Goal: Task Accomplishment & Management: Manage account settings

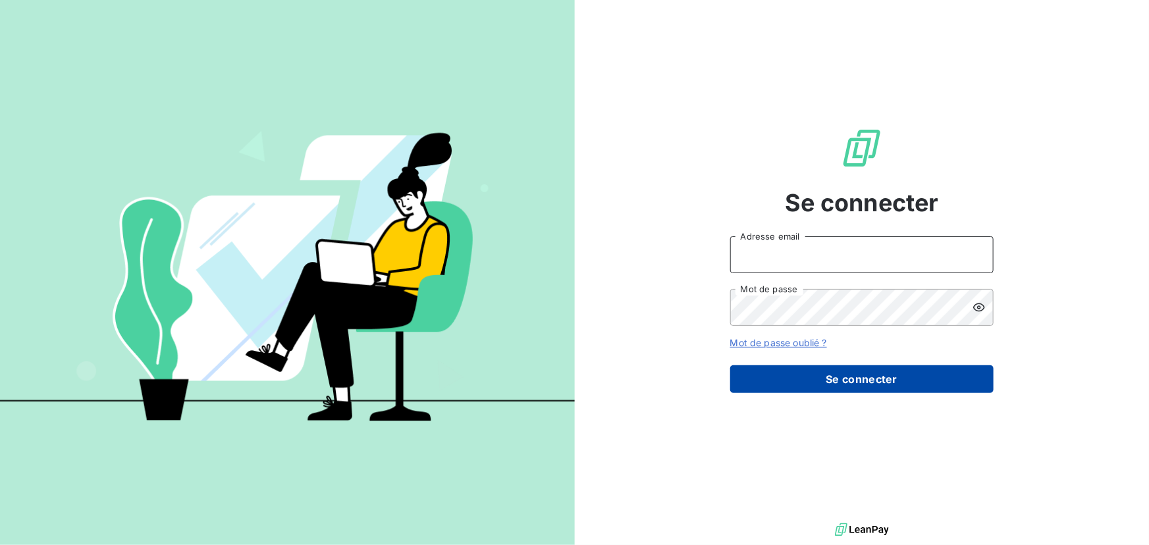
type input "[EMAIL_ADDRESS][DOMAIN_NAME]"
click at [803, 386] on button "Se connecter" at bounding box center [861, 379] width 263 height 28
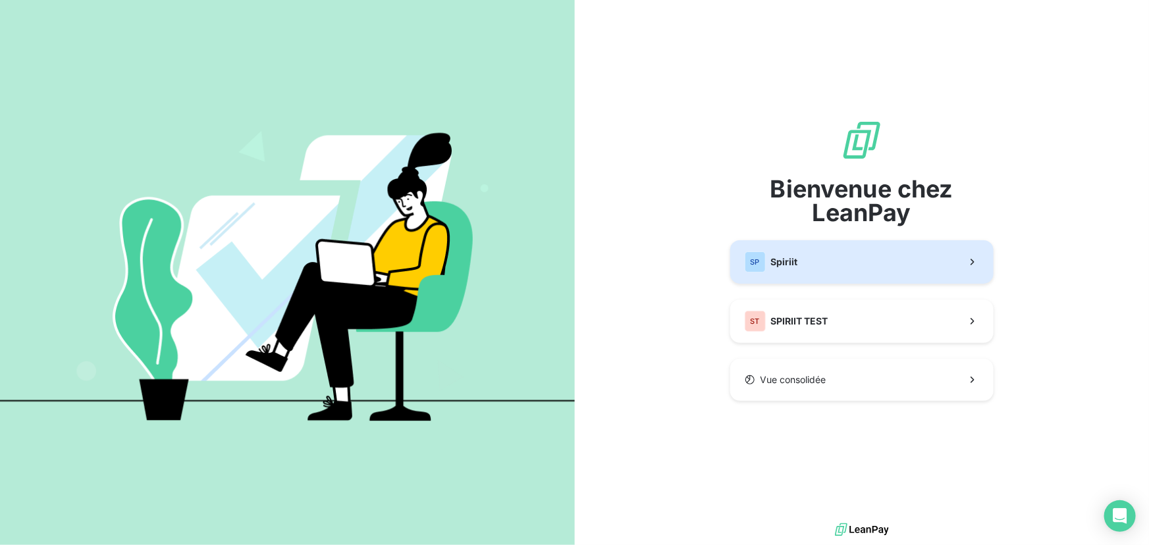
click at [789, 270] on div "SP Spiriit" at bounding box center [771, 262] width 53 height 21
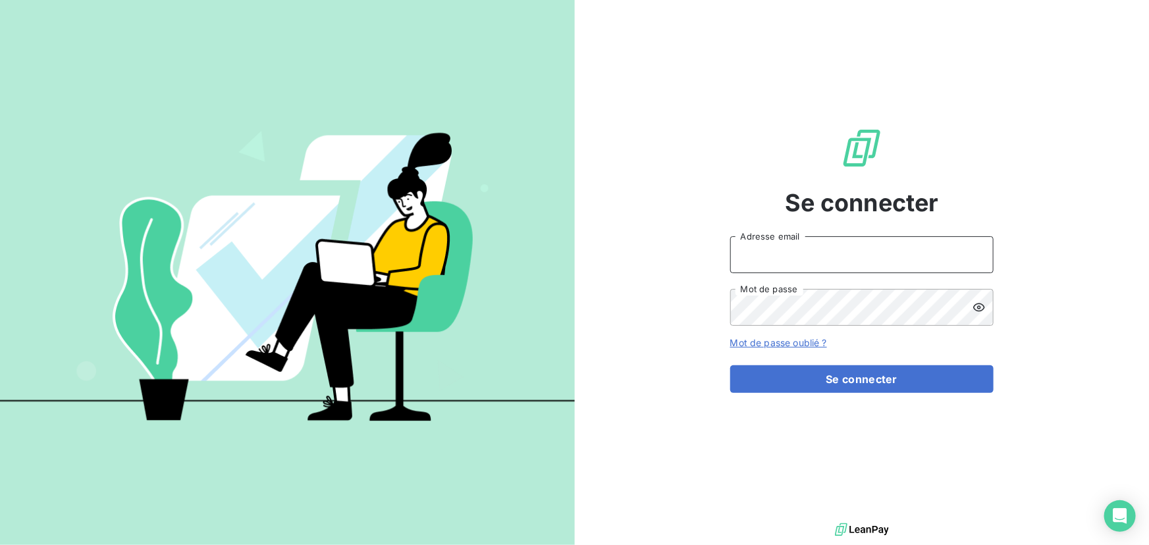
type input "[EMAIL_ADDRESS][DOMAIN_NAME]"
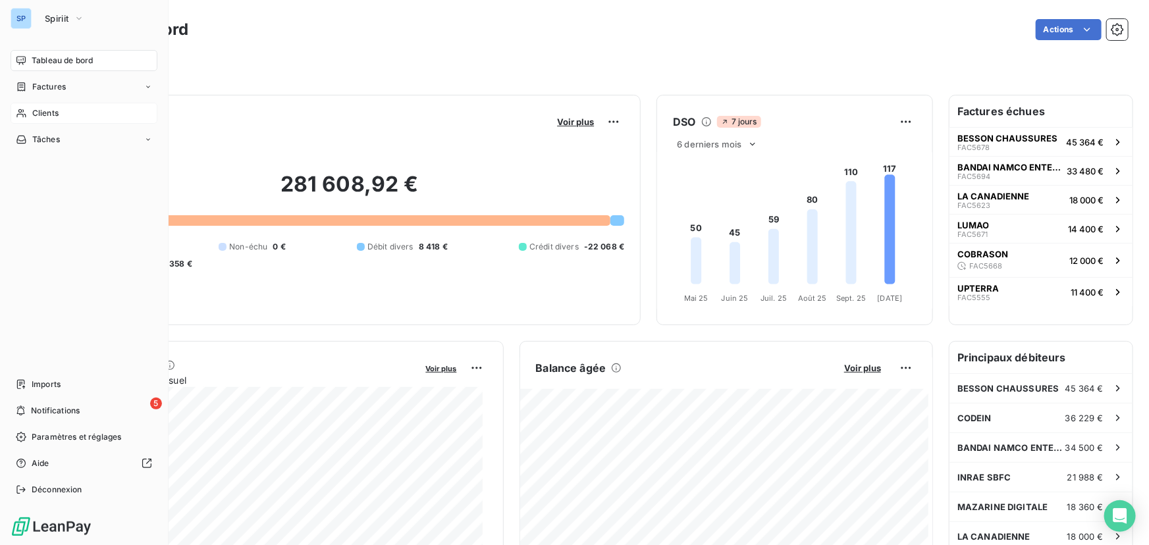
click at [53, 109] on span "Clients" at bounding box center [45, 113] width 26 height 12
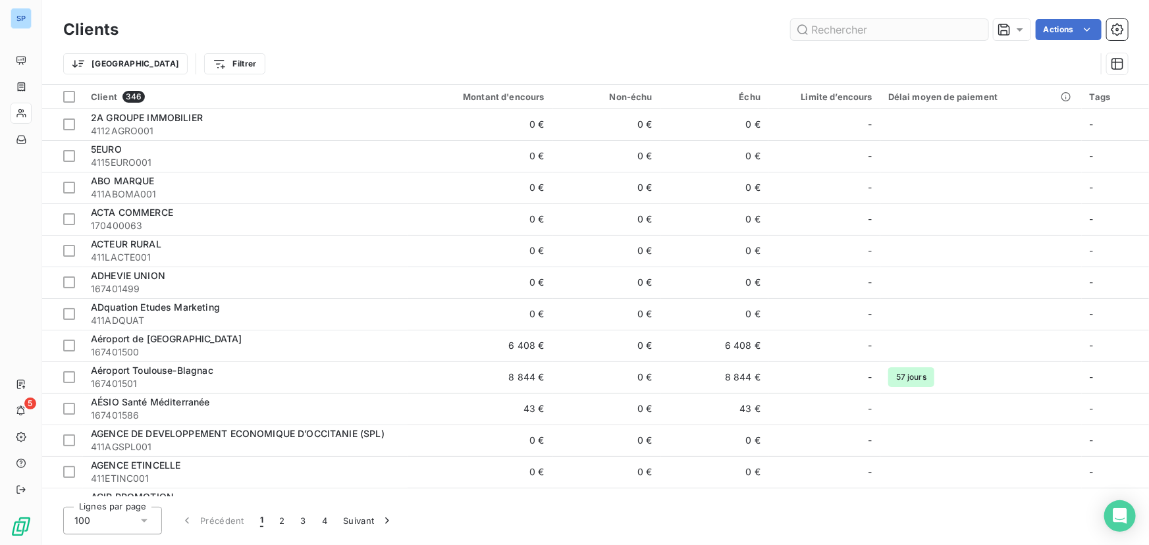
click at [822, 26] on input "text" at bounding box center [890, 29] width 198 height 21
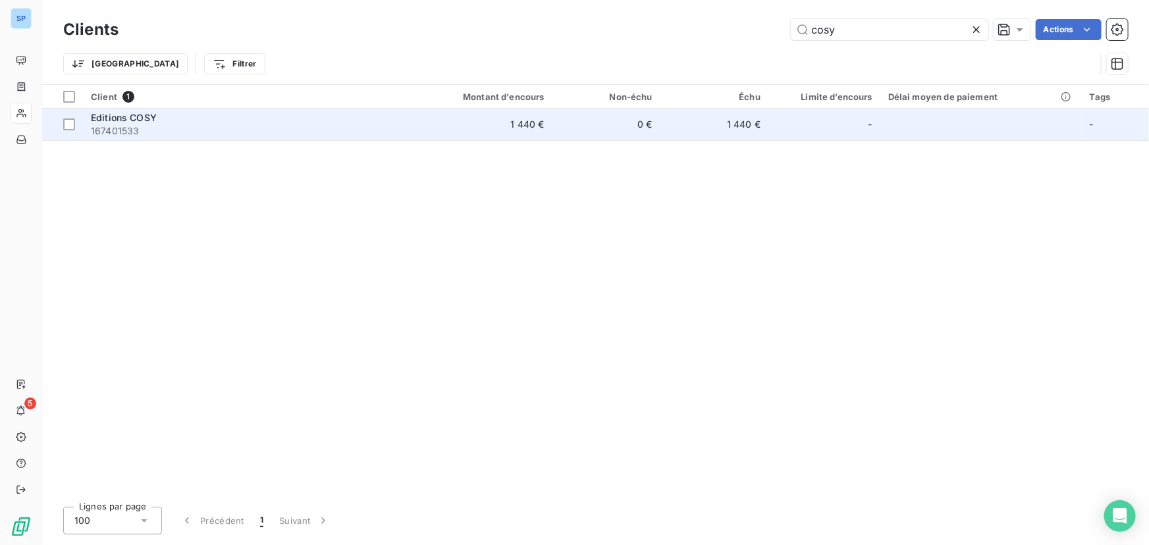
type input "cosy"
click at [263, 117] on div "Editions COSY" at bounding box center [245, 117] width 309 height 13
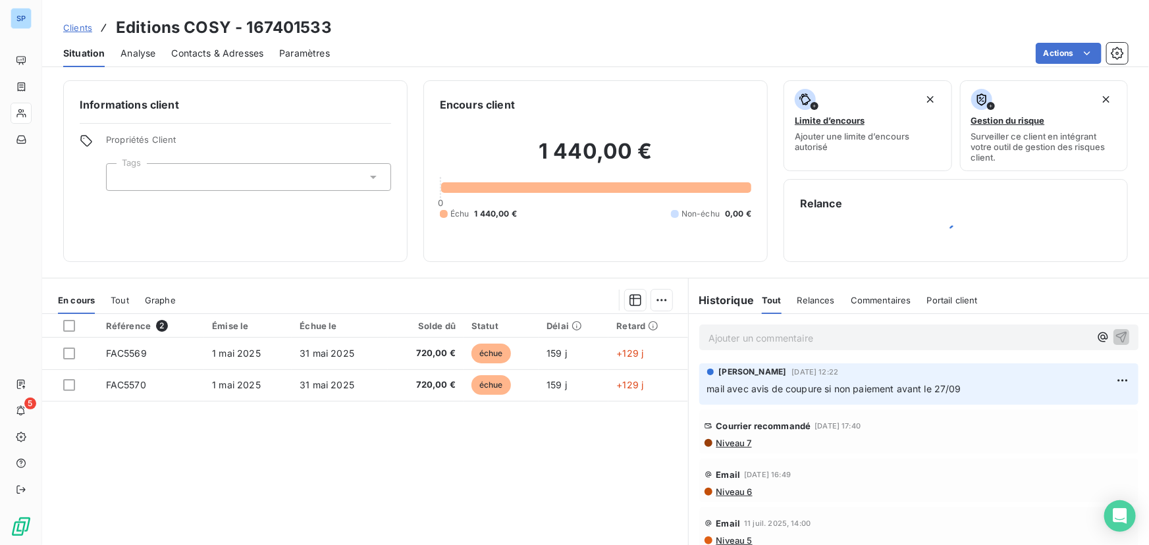
click at [734, 444] on span "Niveau 7" at bounding box center [733, 443] width 37 height 11
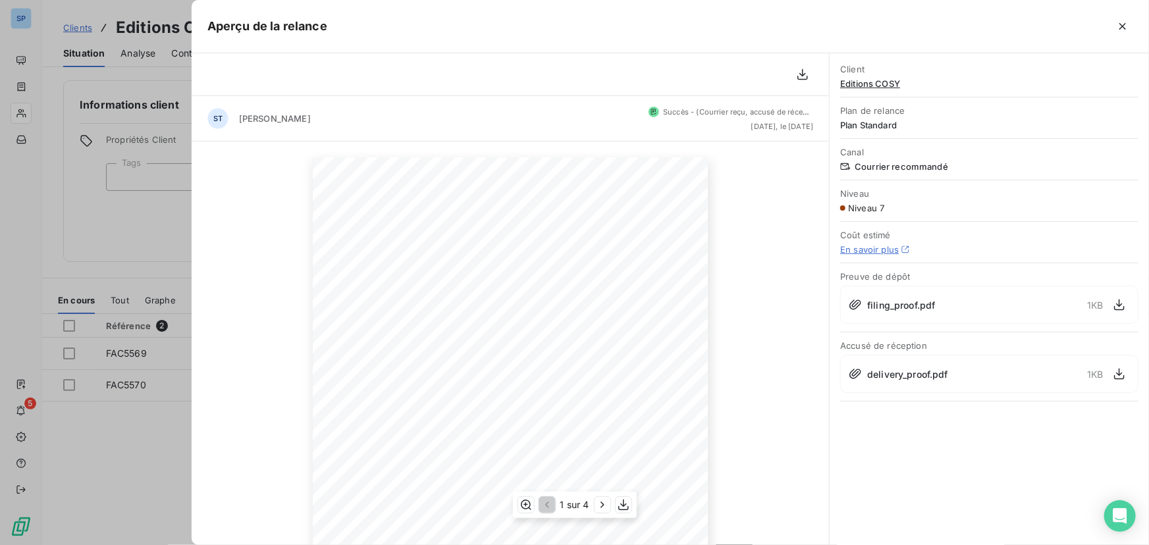
scroll to position [186, 0]
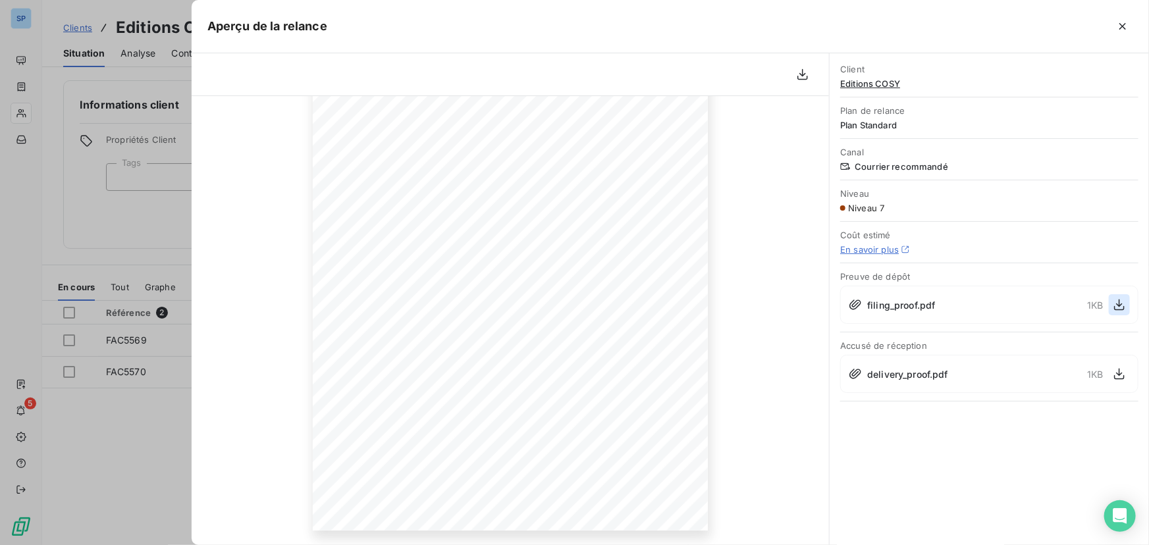
click at [1119, 302] on icon "button" at bounding box center [1119, 305] width 11 height 11
click at [1121, 370] on icon "button" at bounding box center [1119, 373] width 13 height 13
click at [1128, 24] on icon "button" at bounding box center [1122, 26] width 13 height 13
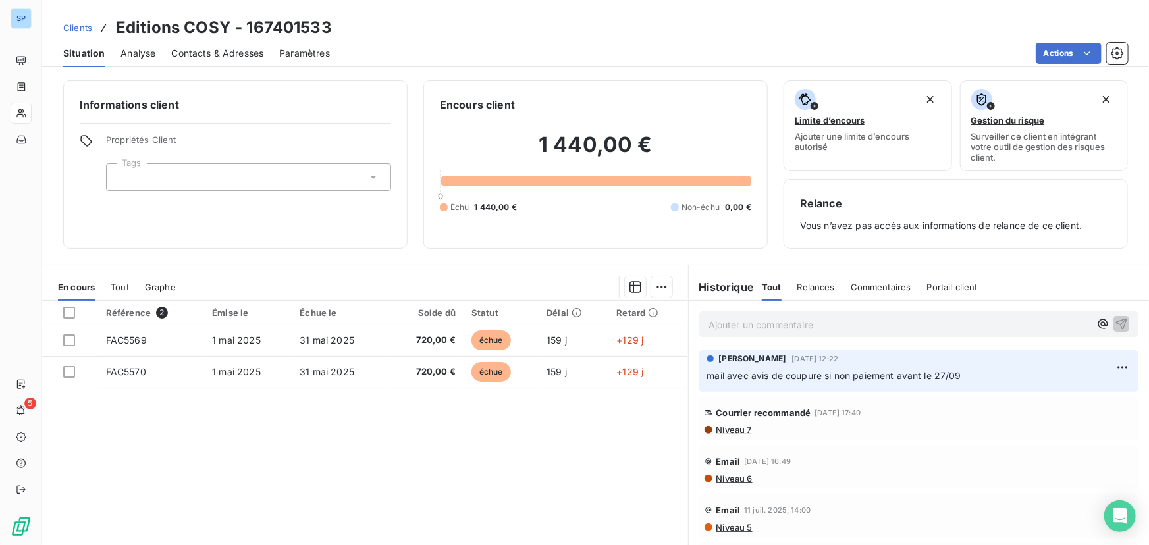
click at [728, 480] on span "Niveau 6" at bounding box center [734, 478] width 38 height 11
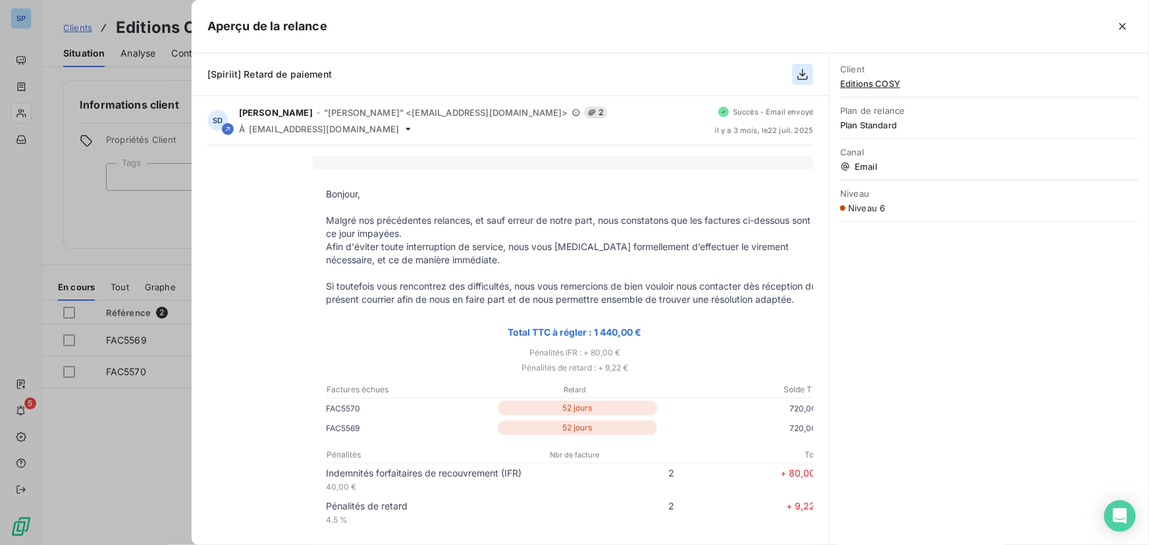
click at [804, 72] on icon "button" at bounding box center [802, 74] width 13 height 13
click at [1127, 26] on icon "button" at bounding box center [1122, 26] width 13 height 13
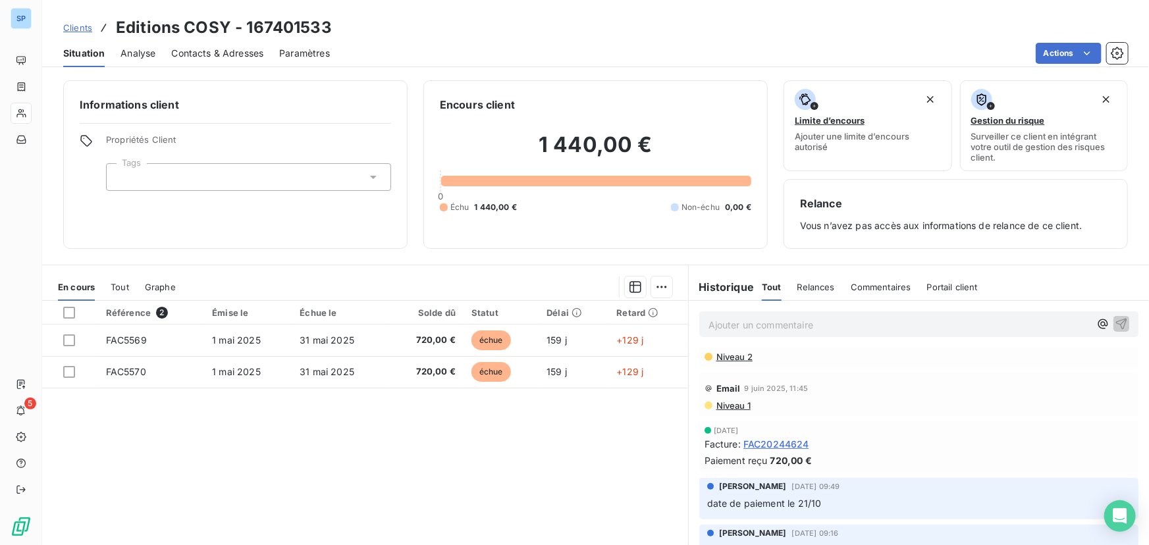
scroll to position [0, 0]
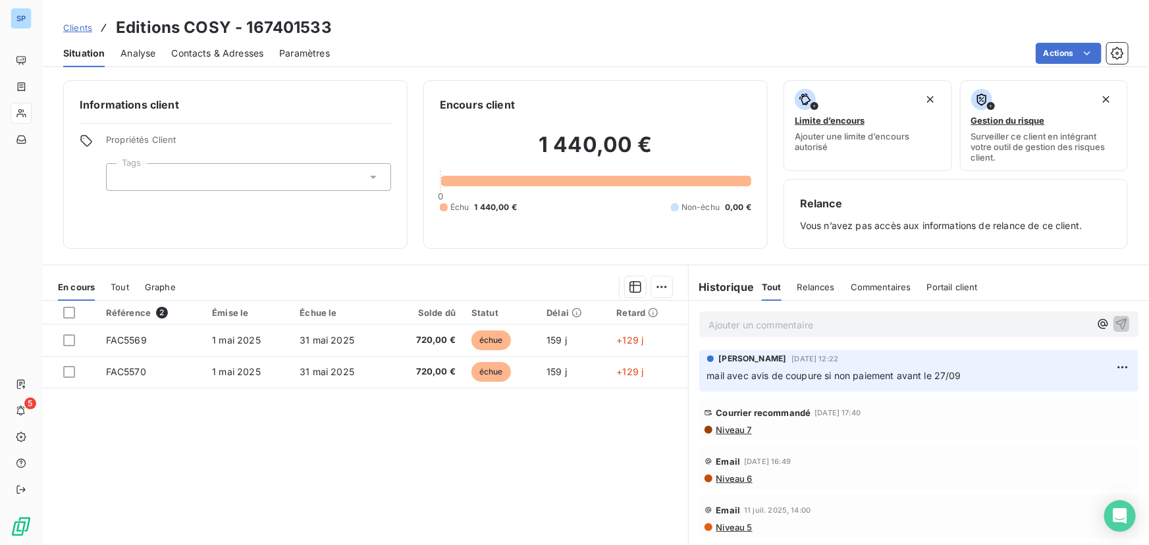
click at [728, 528] on span "Niveau 5" at bounding box center [734, 527] width 38 height 11
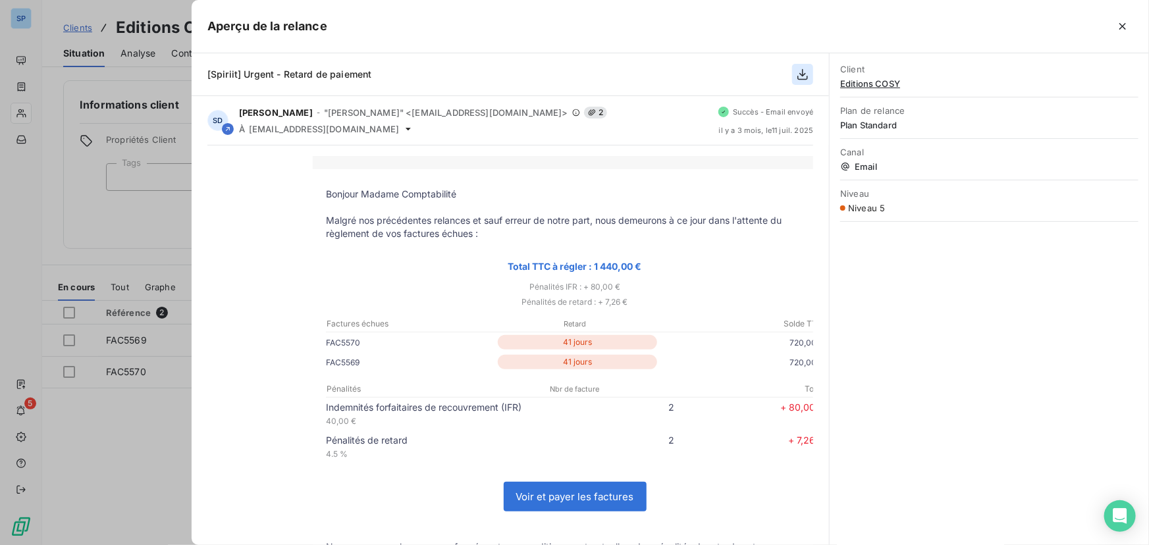
click at [809, 75] on icon "button" at bounding box center [802, 74] width 13 height 13
click at [1128, 26] on icon "button" at bounding box center [1122, 26] width 13 height 13
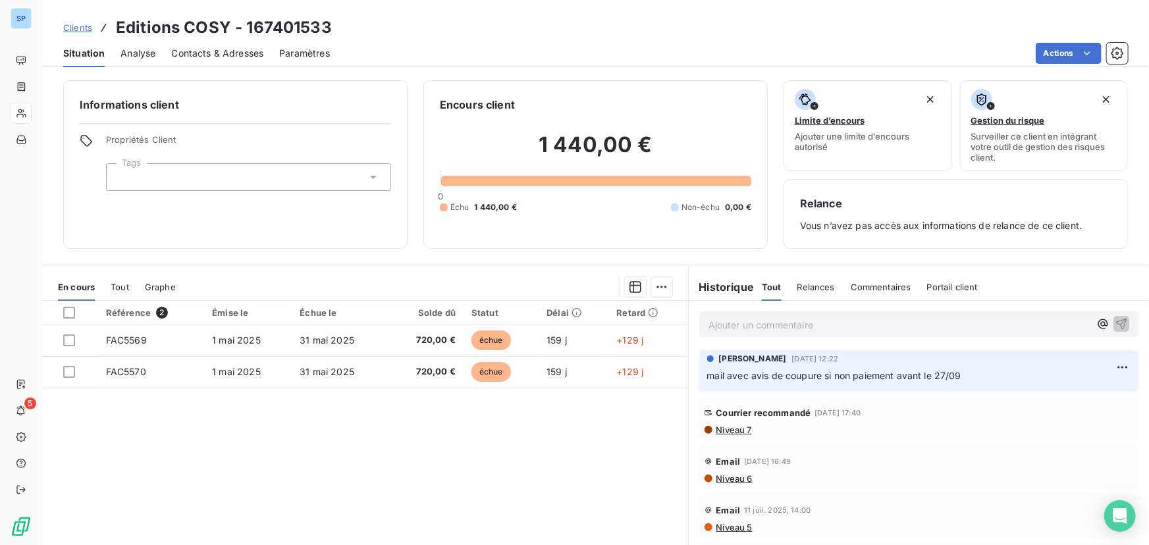
click at [148, 53] on span "Analyse" at bounding box center [137, 53] width 35 height 13
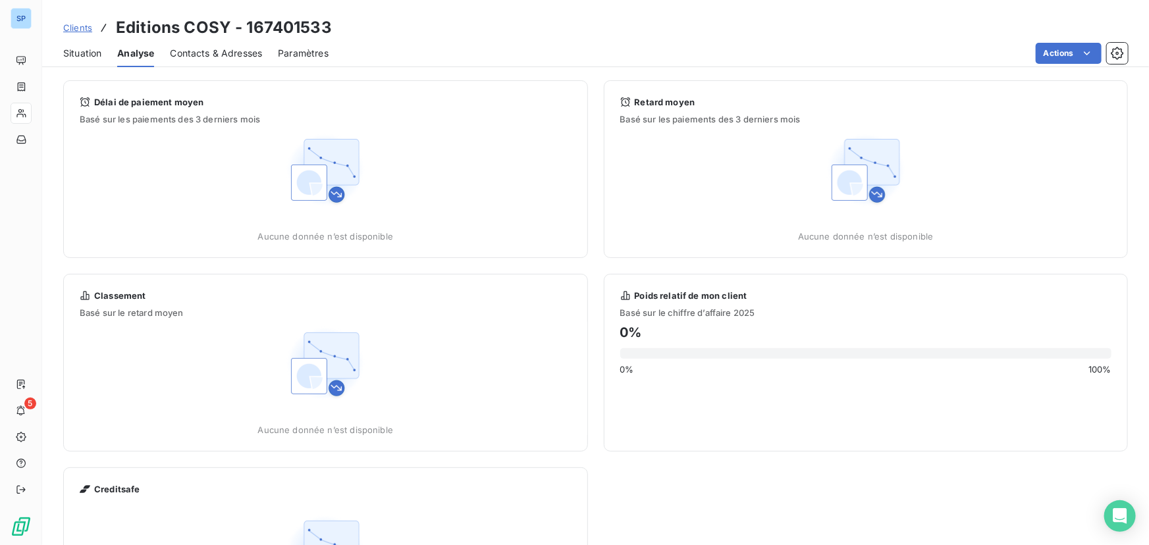
click at [226, 52] on span "Contacts & Adresses" at bounding box center [216, 53] width 92 height 13
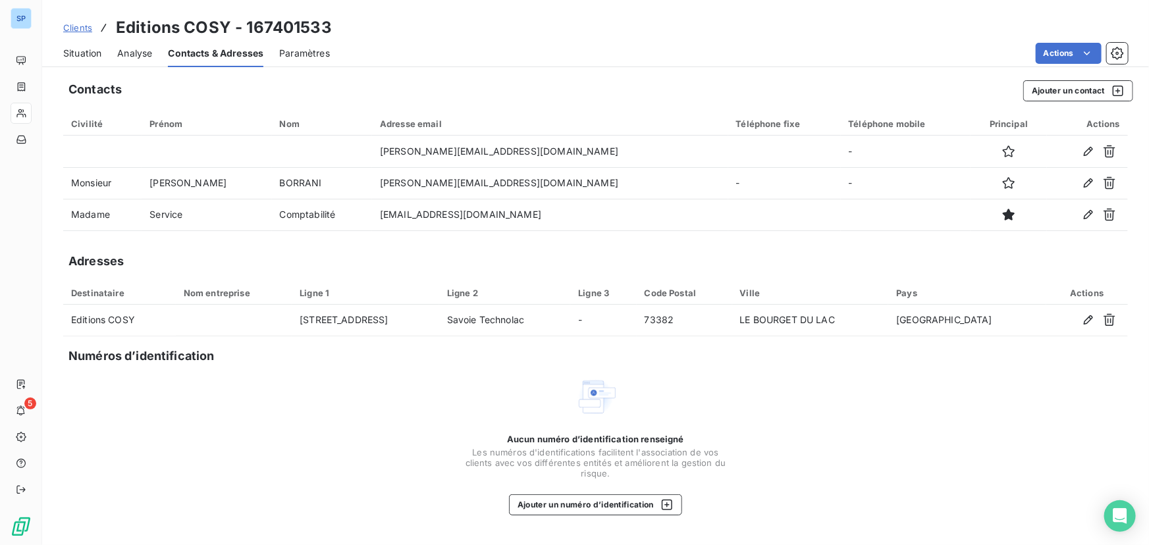
click at [312, 52] on span "Paramètres" at bounding box center [304, 53] width 51 height 13
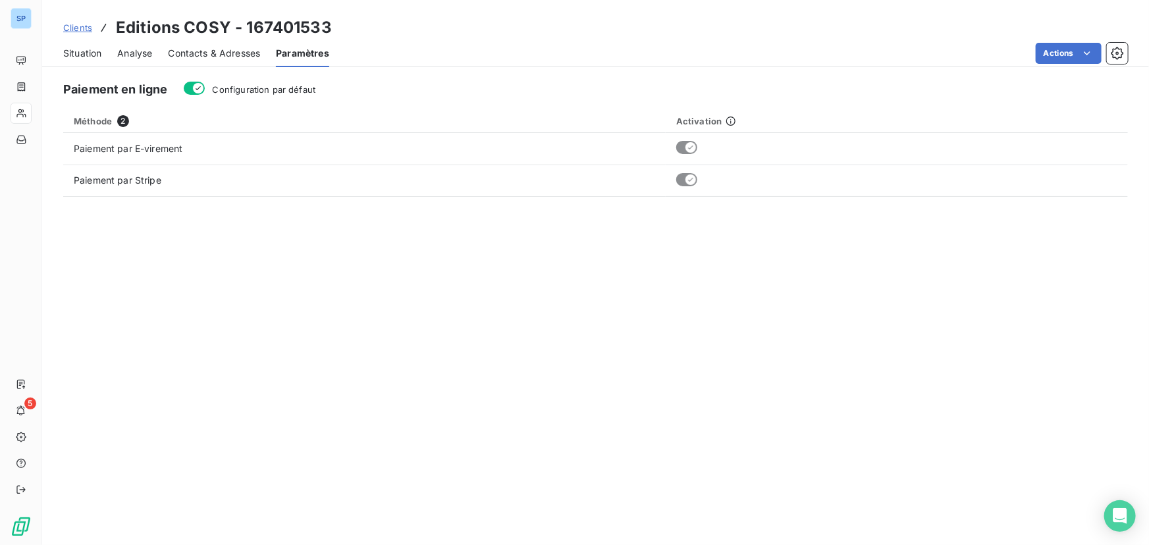
click at [98, 53] on span "Situation" at bounding box center [82, 53] width 38 height 13
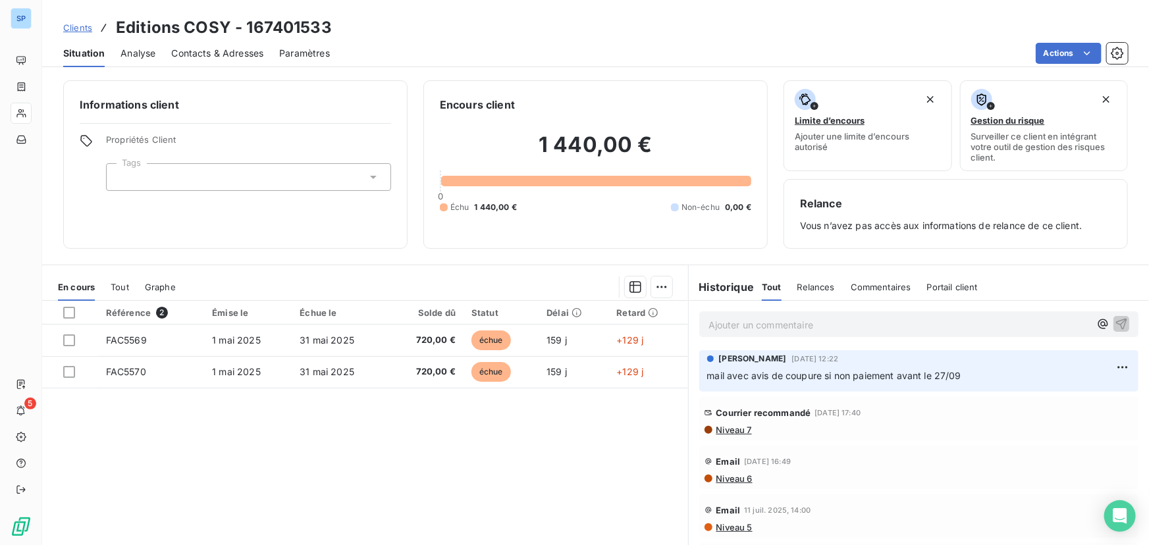
click at [85, 26] on span "Clients" at bounding box center [77, 27] width 29 height 11
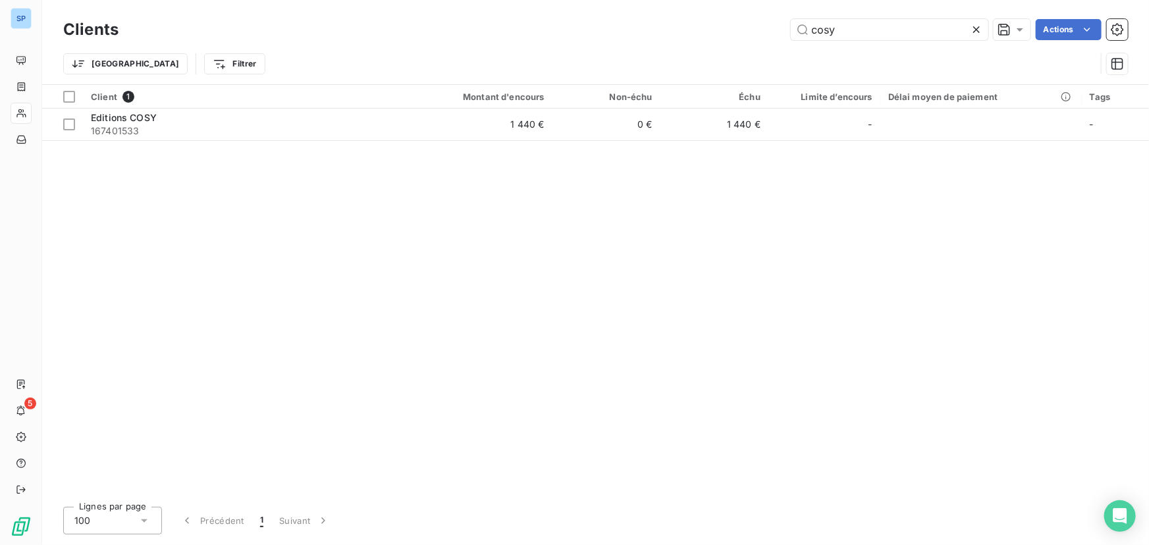
drag, startPoint x: 844, startPoint y: 34, endPoint x: 778, endPoint y: 33, distance: 65.9
click at [778, 33] on div "cosy Actions" at bounding box center [631, 29] width 994 height 21
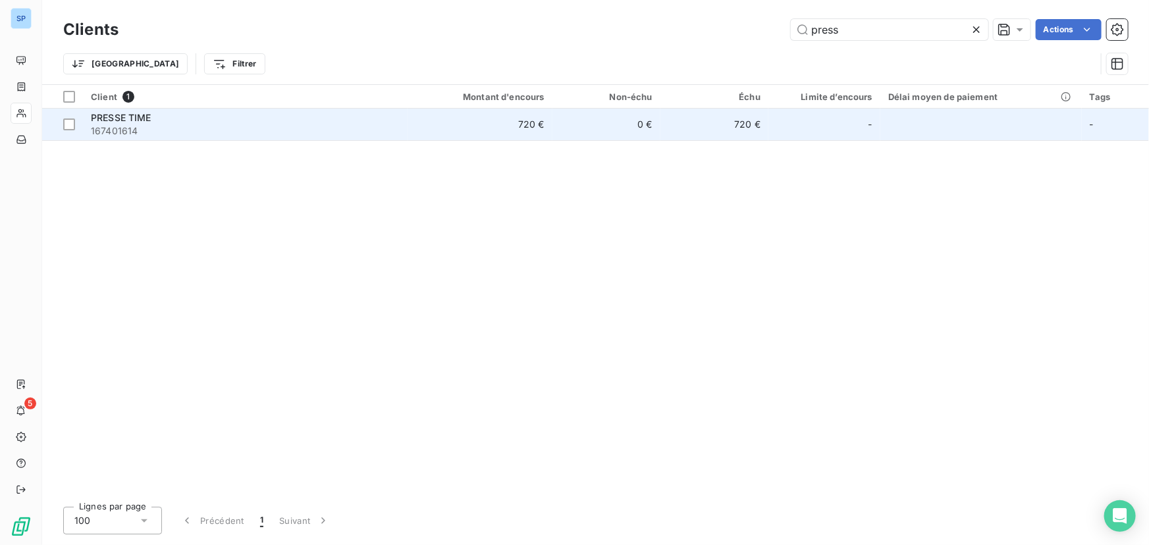
type input "press"
click at [128, 113] on span "PRESSE TIME" at bounding box center [121, 117] width 61 height 11
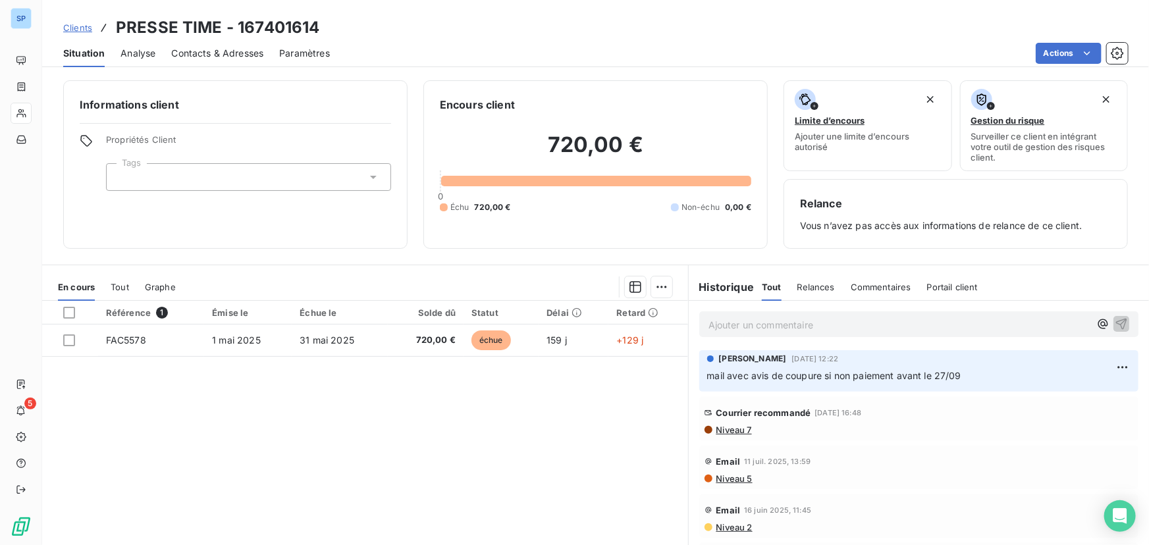
click at [1032, 407] on div "Courrier recommandé [DATE] 16:48" at bounding box center [918, 412] width 429 height 21
click at [736, 427] on span "Niveau 7" at bounding box center [733, 430] width 37 height 11
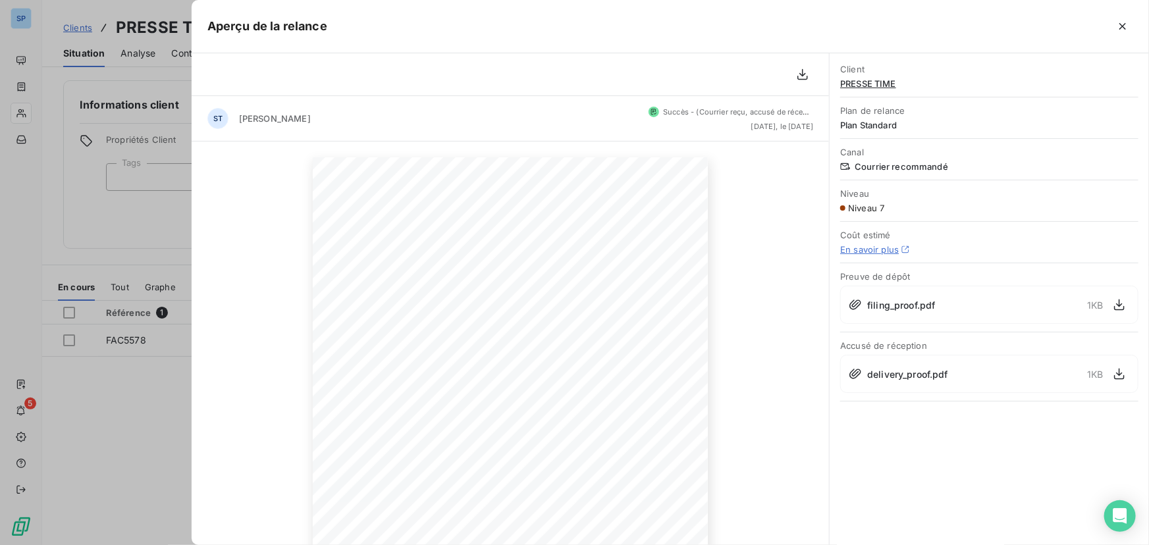
click at [650, 108] on icon at bounding box center [653, 112] width 7 height 8
click at [736, 108] on span "Succès - (Courrier reçu, accusé de réception disponible)" at bounding box center [763, 111] width 201 height 9
click at [1119, 305] on icon "button" at bounding box center [1119, 305] width 11 height 11
click at [1118, 376] on icon "button" at bounding box center [1119, 373] width 13 height 13
